Goal: Information Seeking & Learning: Learn about a topic

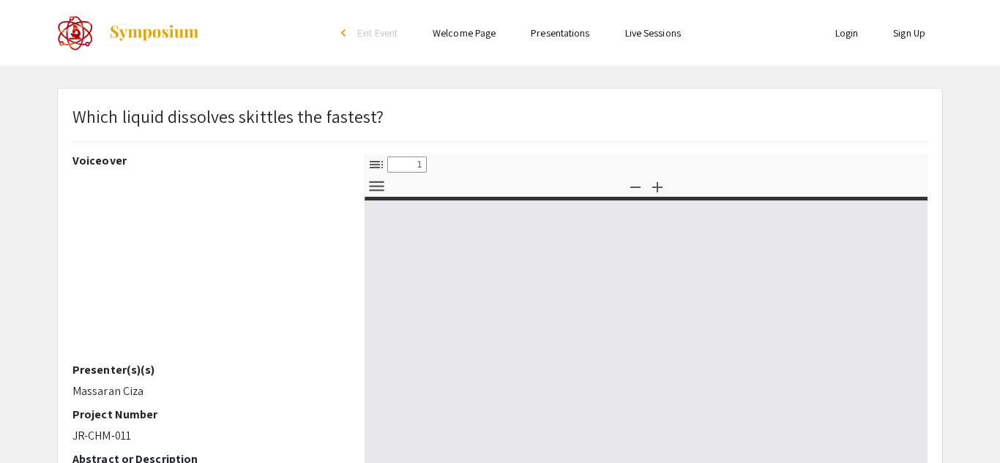
select select "custom"
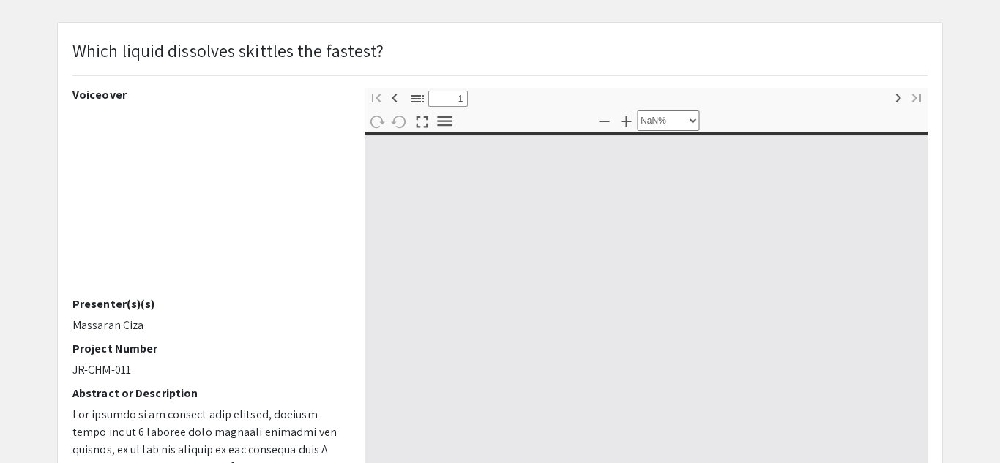
type input "0"
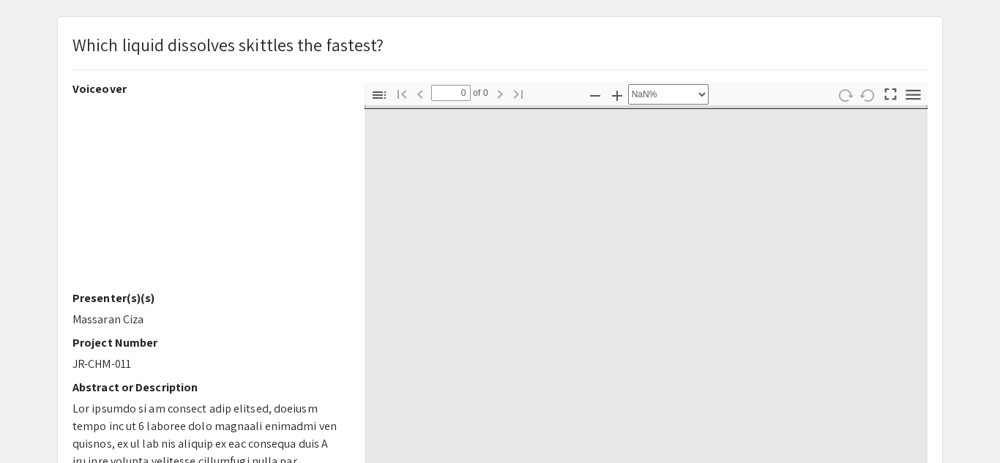
select select "auto"
type input "1"
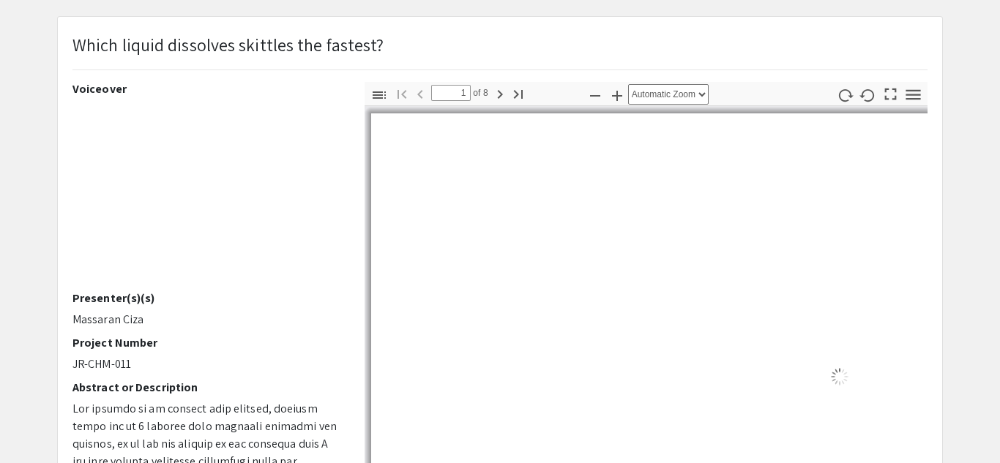
scroll to position [52, 0]
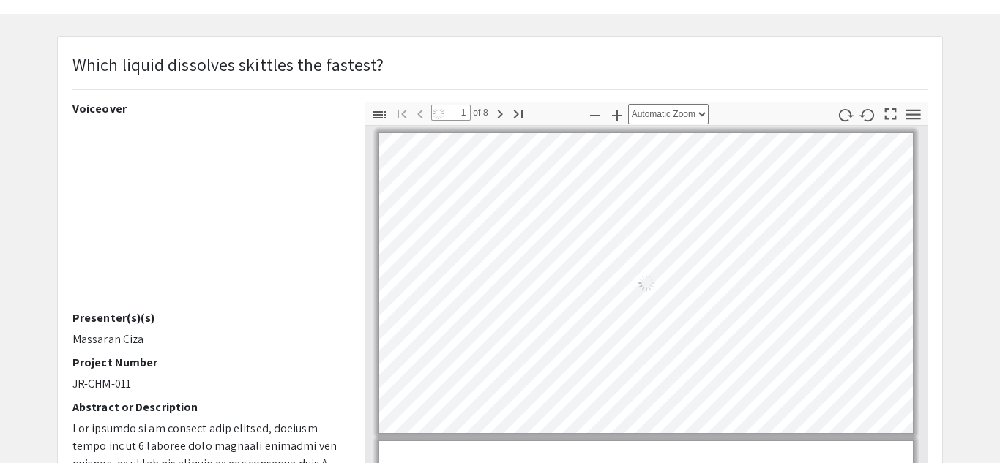
select select "auto"
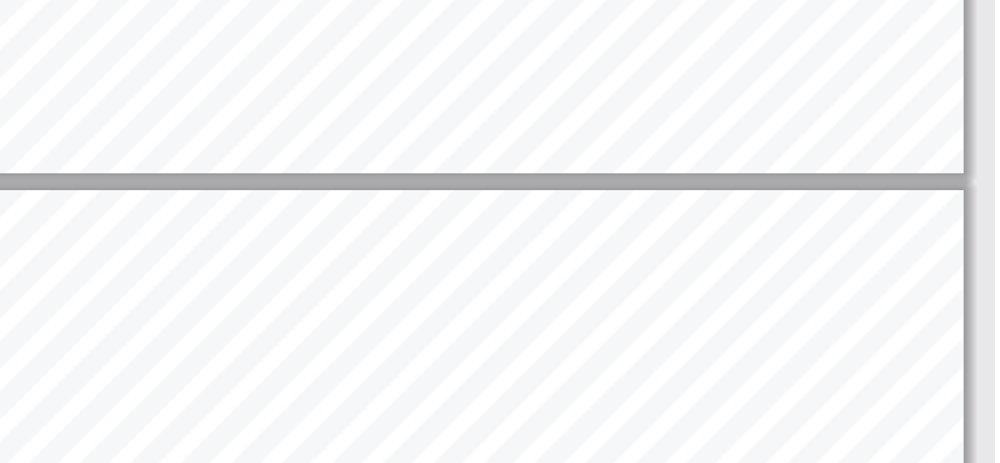
scroll to position [418, 0]
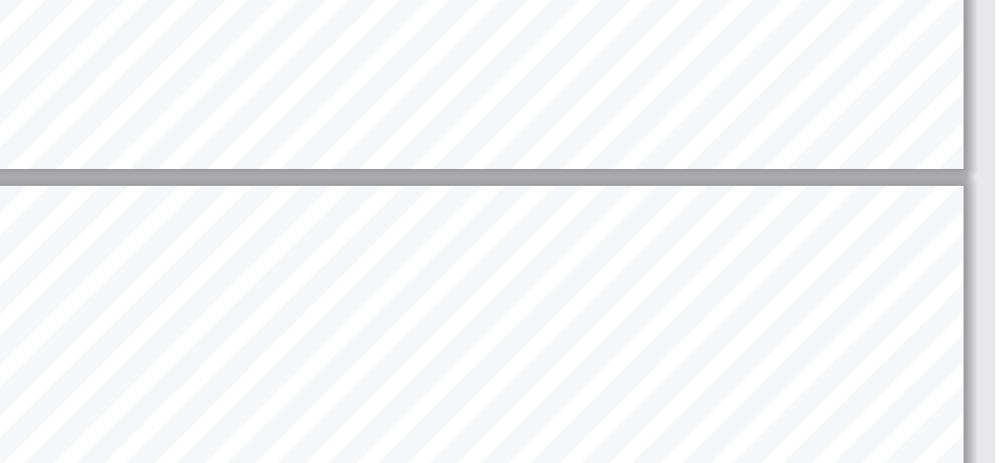
type input "2"
select select "0.5"
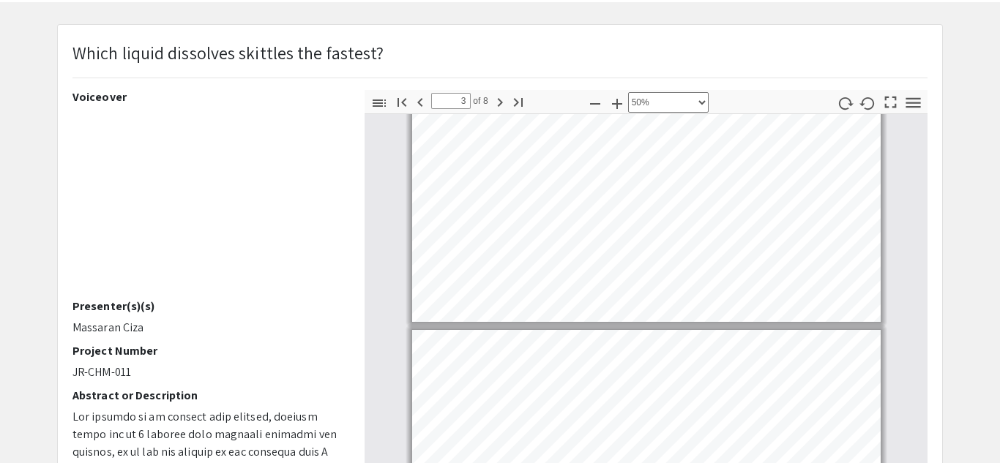
scroll to position [56, 0]
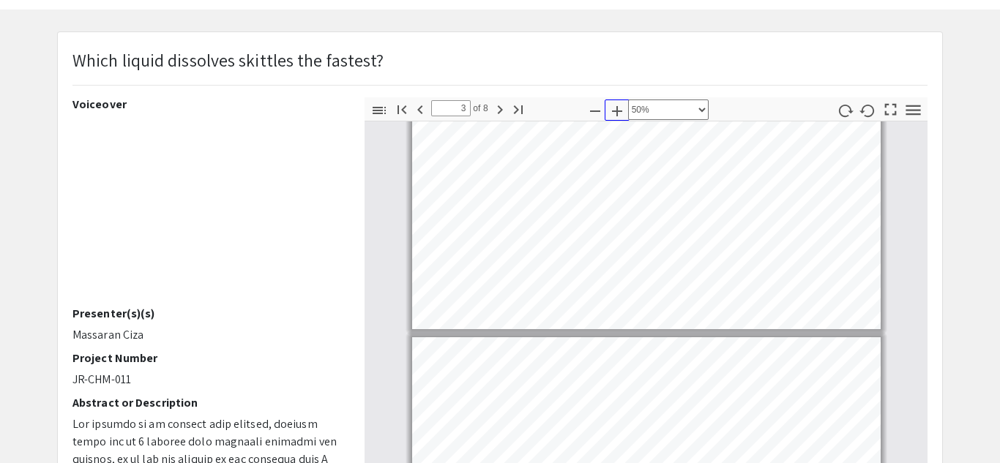
click at [616, 112] on icon "button" at bounding box center [617, 111] width 18 height 18
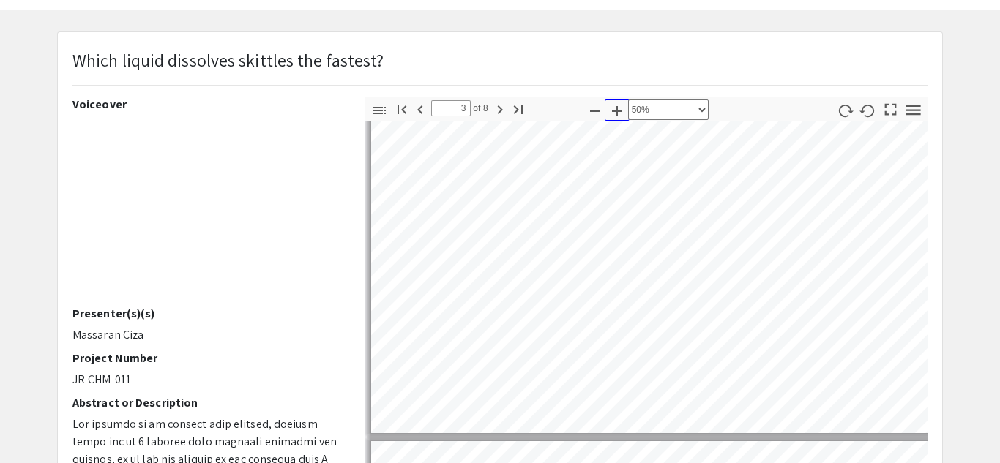
type input "2"
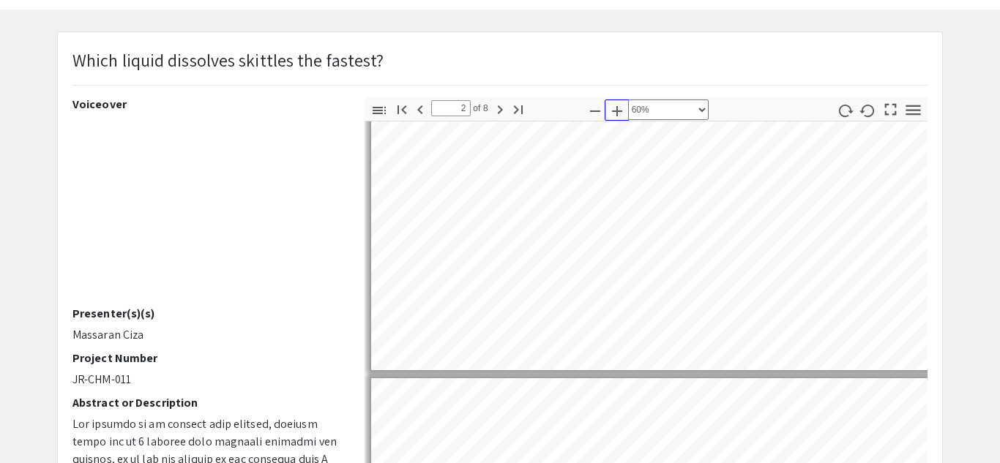
click at [621, 113] on icon "button" at bounding box center [617, 111] width 18 height 18
select select "custom"
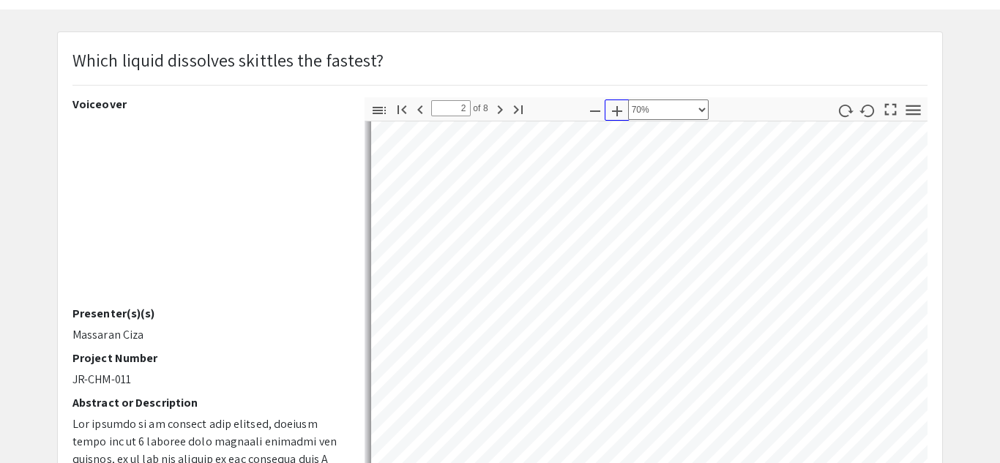
scroll to position [461, 0]
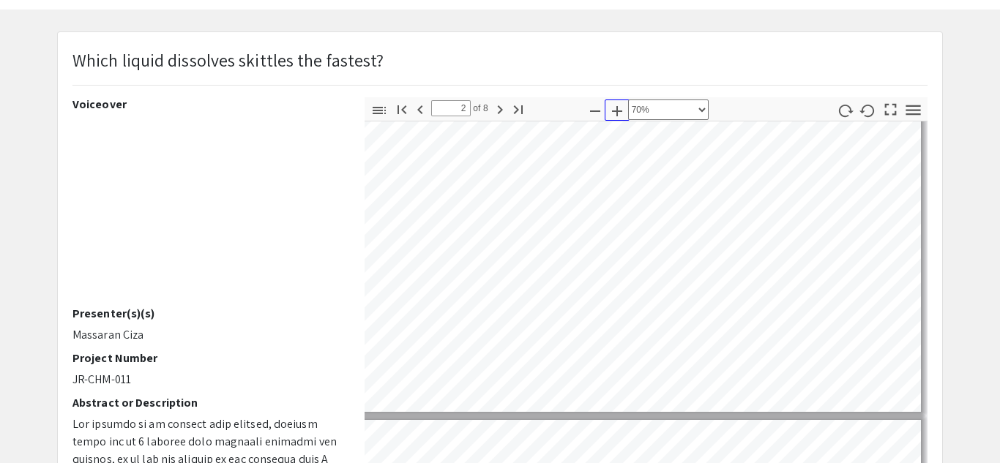
type input "3"
select select "custom"
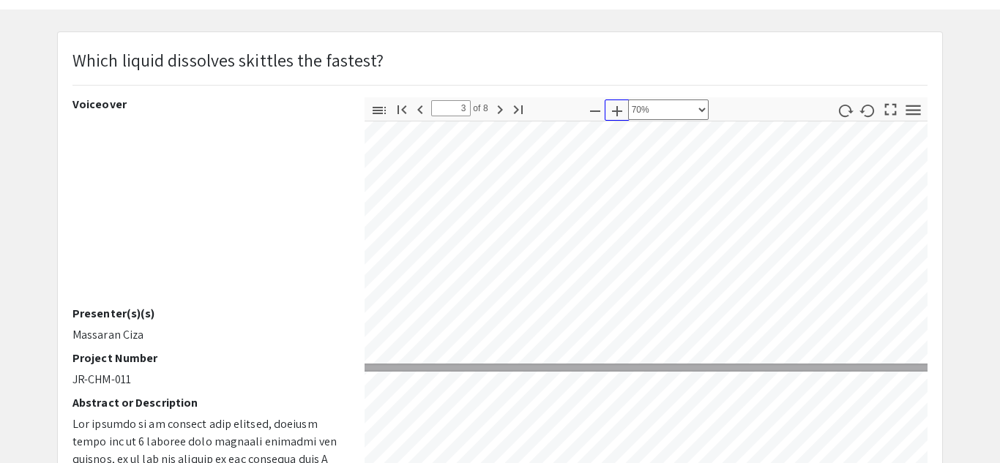
type input "4"
select select "custom"
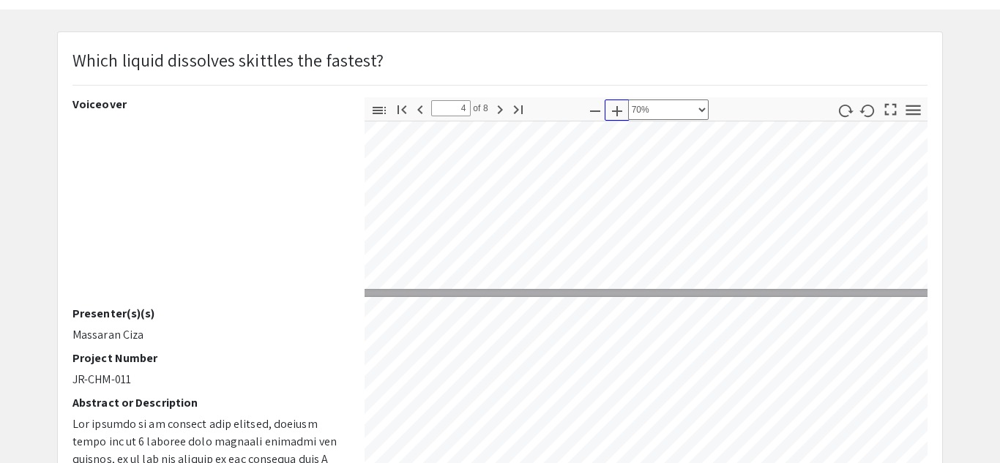
scroll to position [961, 24]
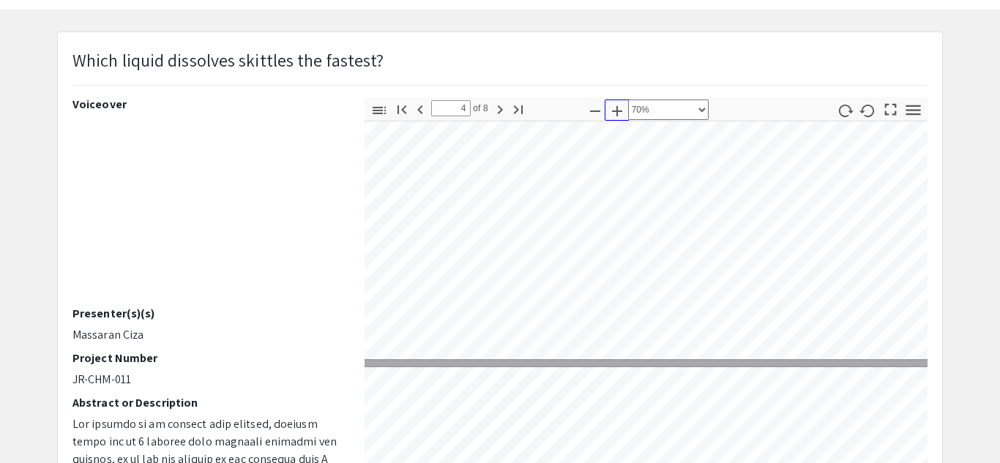
type input "5"
select select "custom"
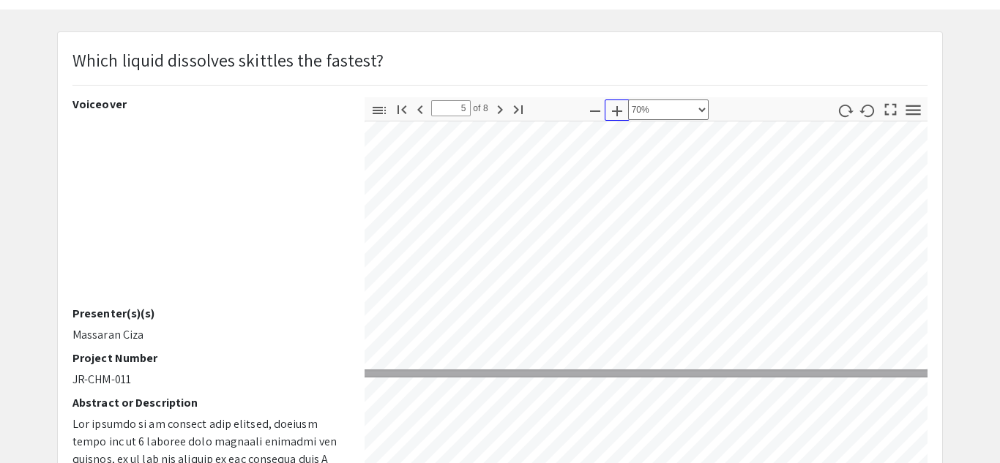
type input "6"
select select "custom"
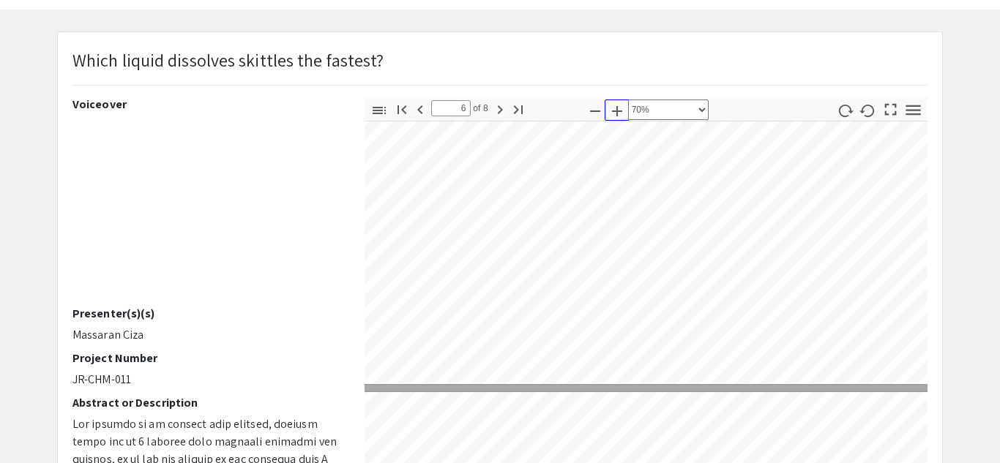
type input "7"
select select "custom"
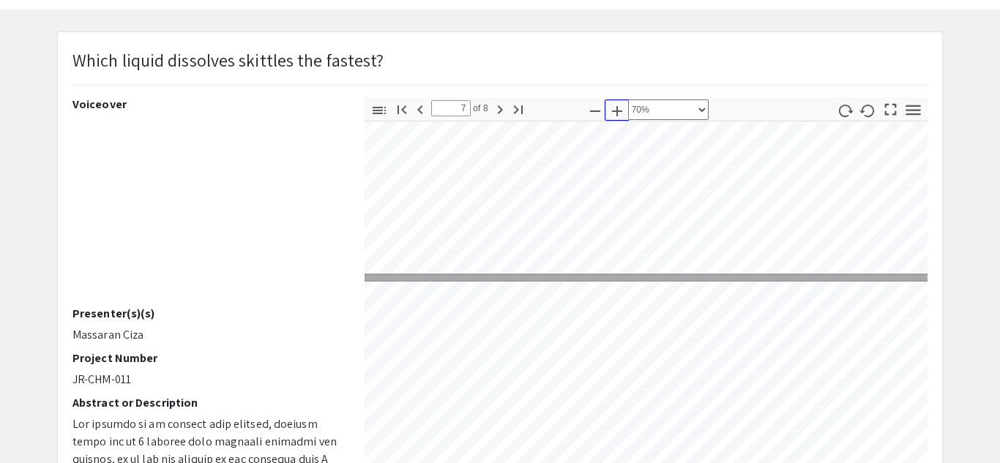
type input "6"
select select "custom"
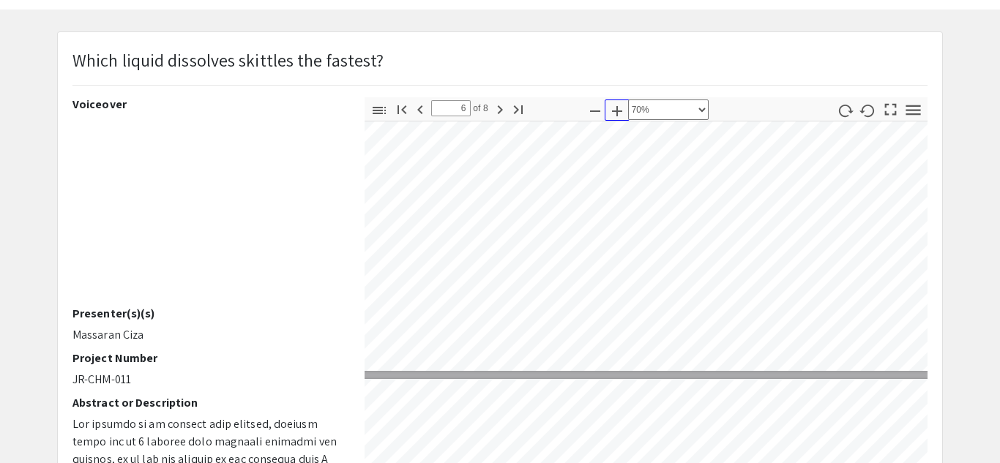
type input "5"
select select "custom"
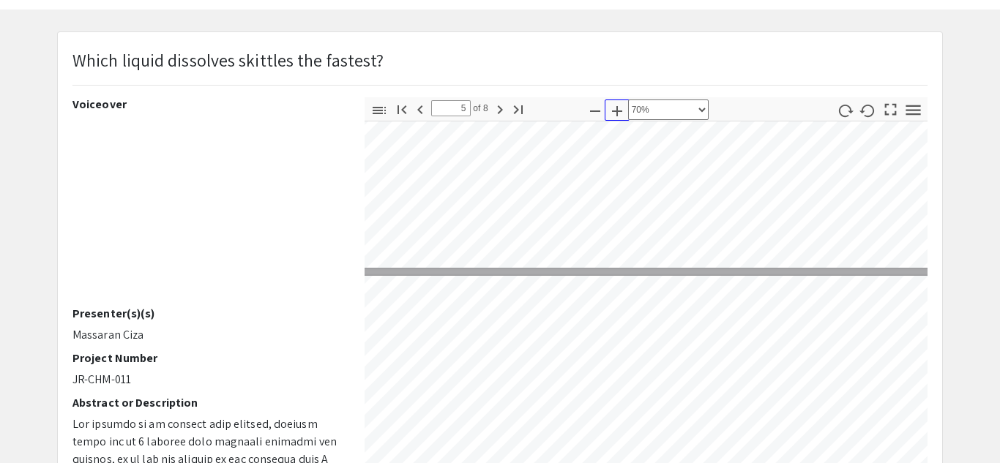
type input "4"
select select "custom"
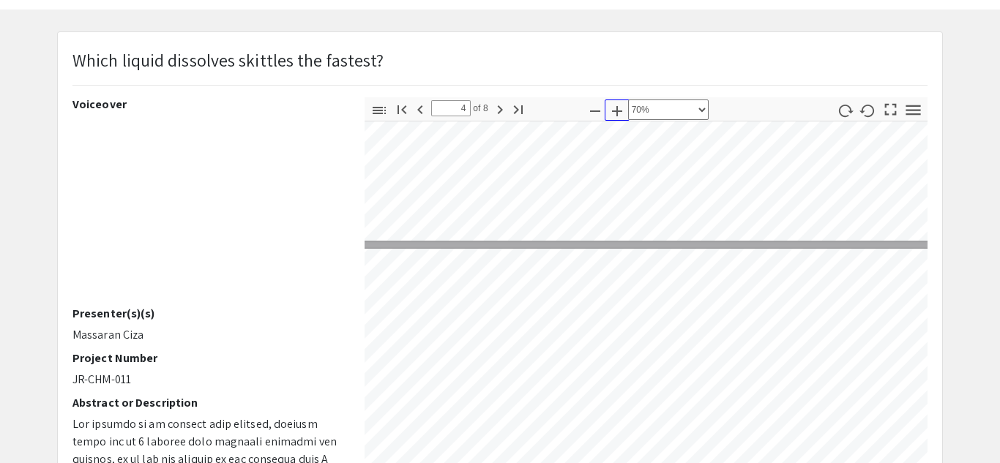
scroll to position [1009, 78]
